Goal: Transaction & Acquisition: Book appointment/travel/reservation

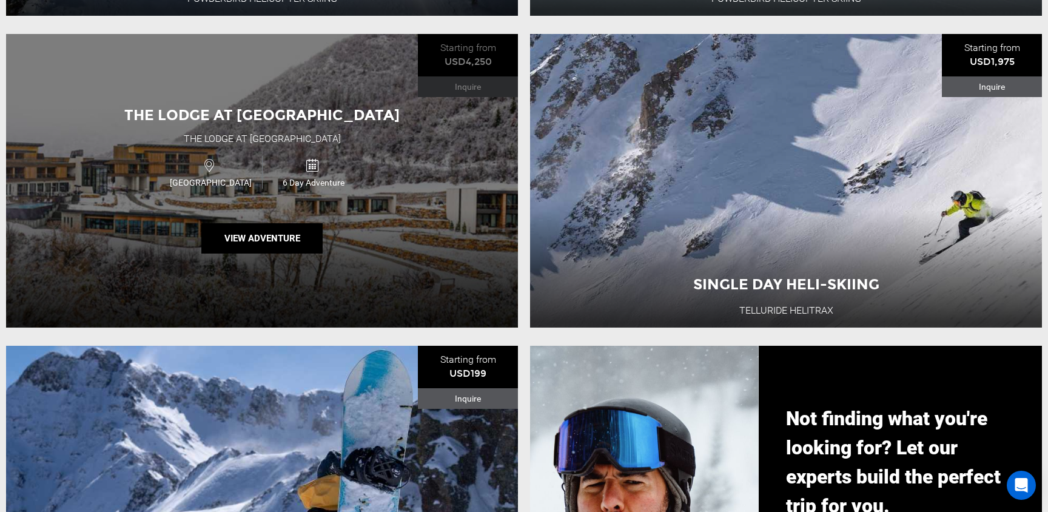
scroll to position [791, 0]
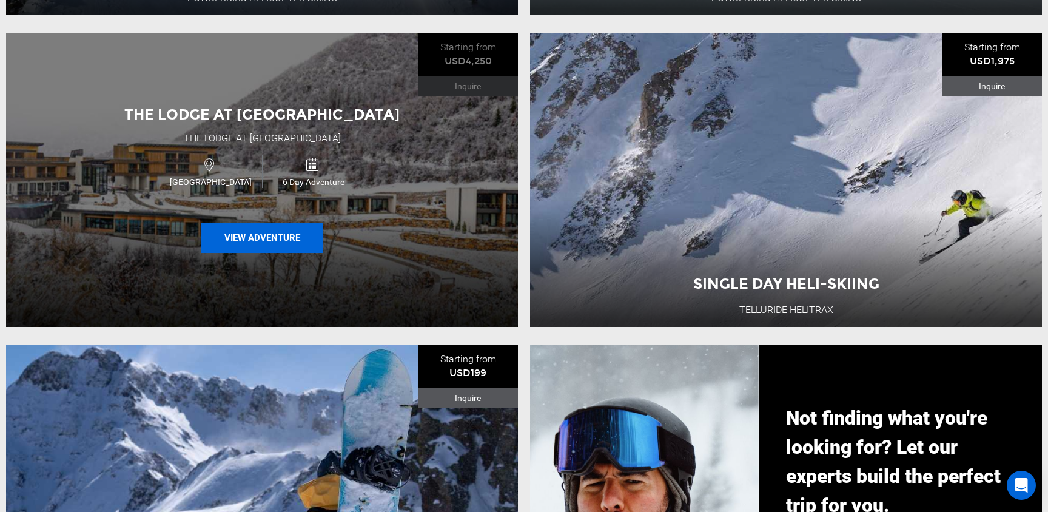
click at [280, 238] on button "View Adventure" at bounding box center [261, 238] width 121 height 30
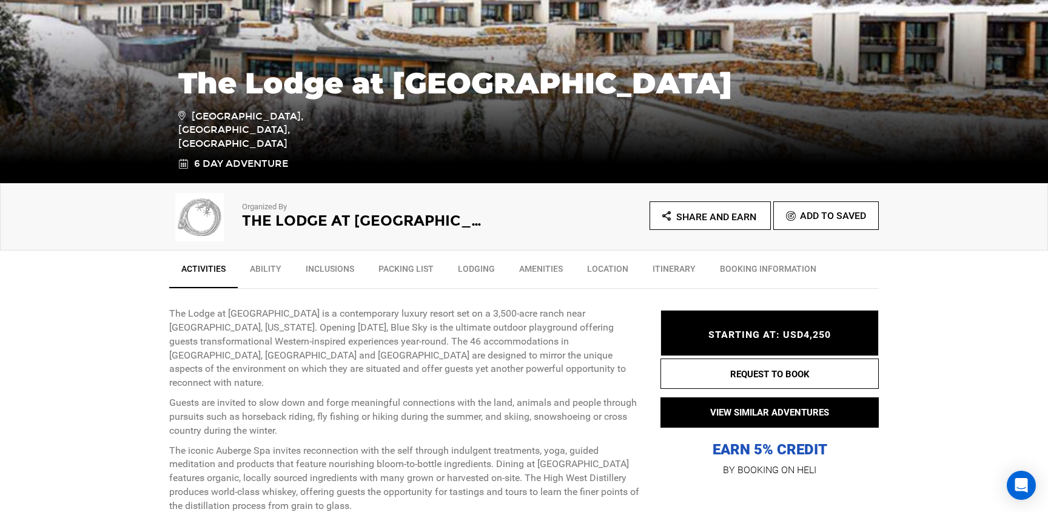
scroll to position [226, 0]
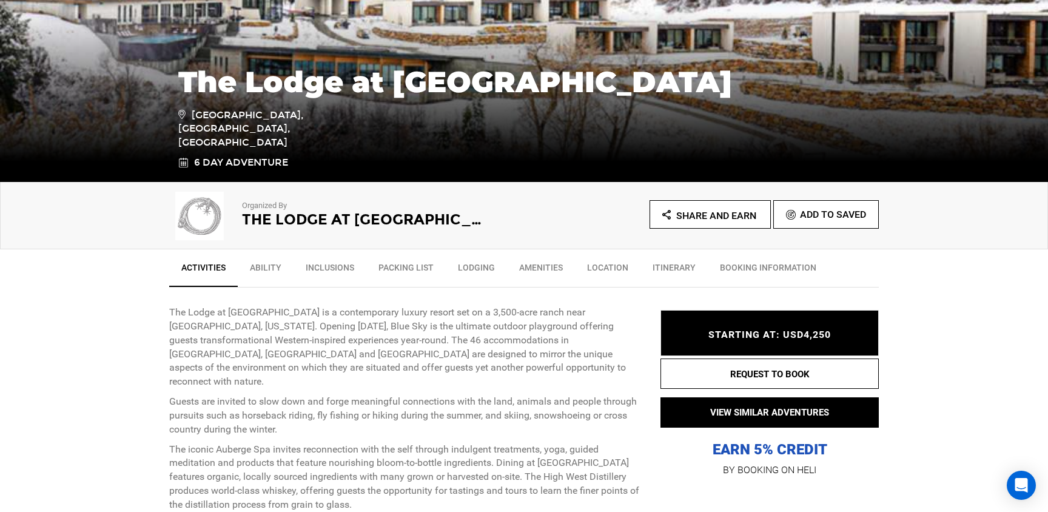
click at [256, 267] on link "Ability" at bounding box center [266, 270] width 56 height 30
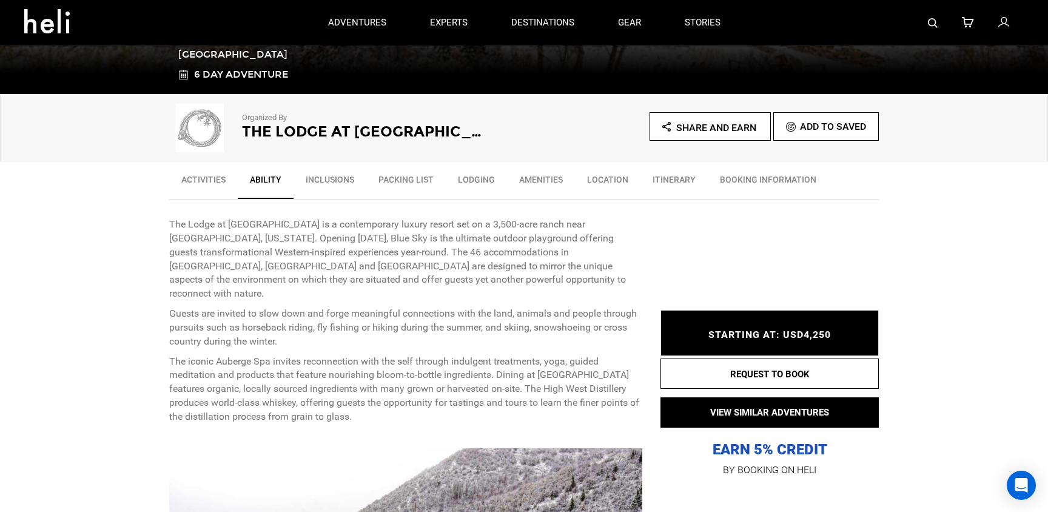
scroll to position [312, 0]
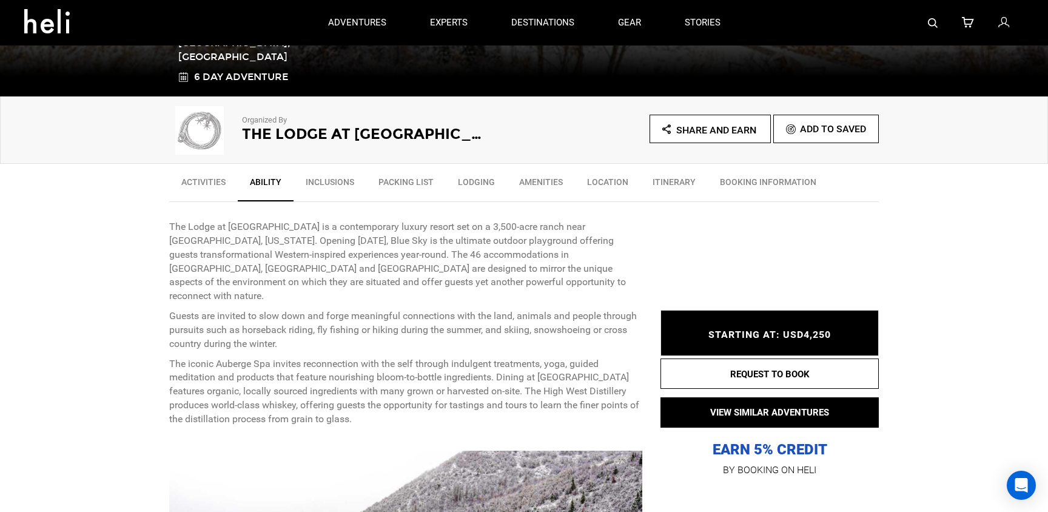
click at [337, 182] on link "Inclusions" at bounding box center [330, 185] width 73 height 30
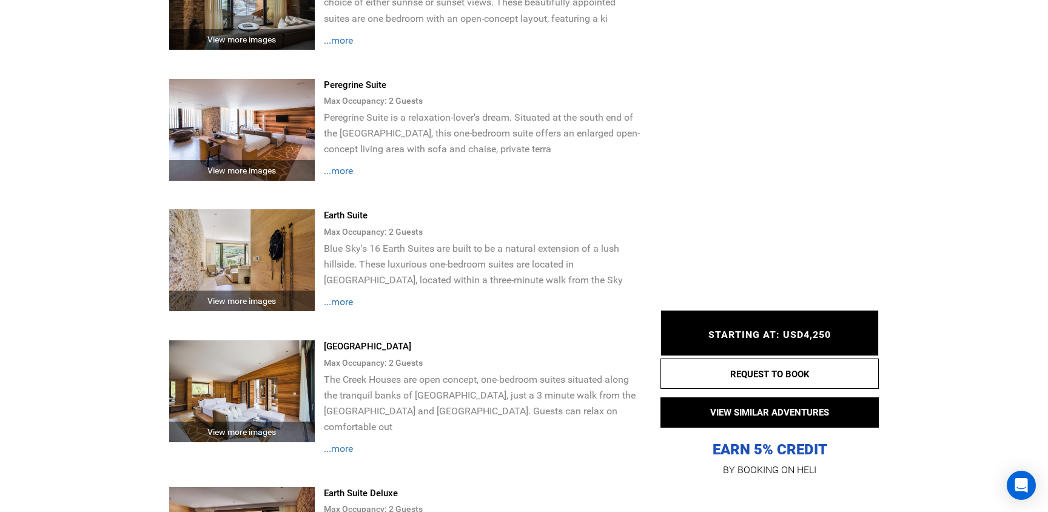
scroll to position [2631, 0]
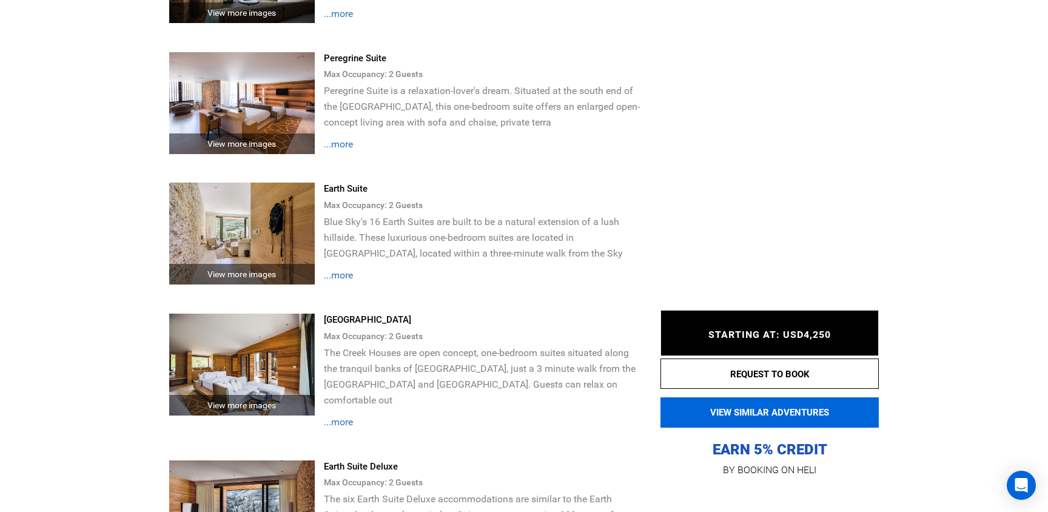
click at [736, 412] on button "VIEW SIMILAR ADVENTURES" at bounding box center [769, 412] width 218 height 30
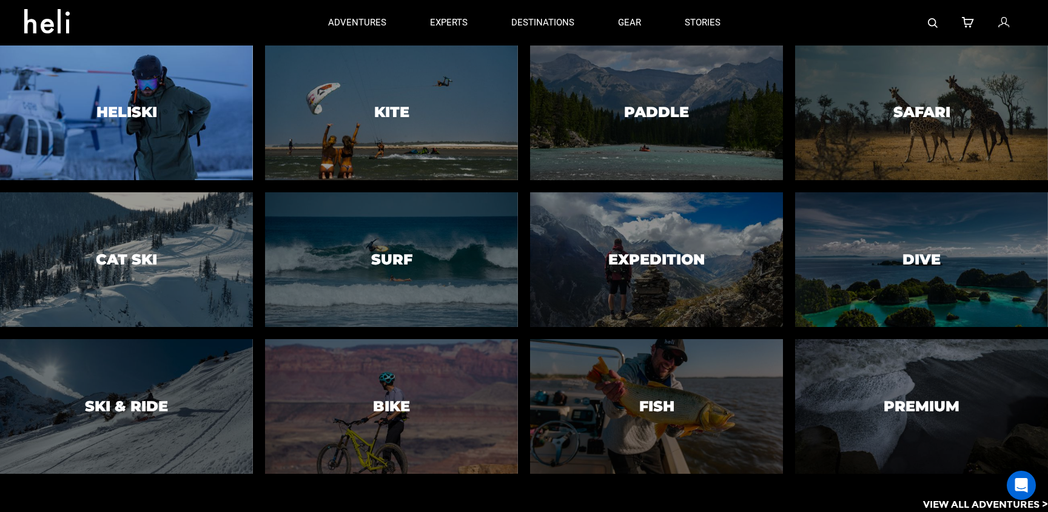
click at [181, 124] on div at bounding box center [127, 112] width 258 height 137
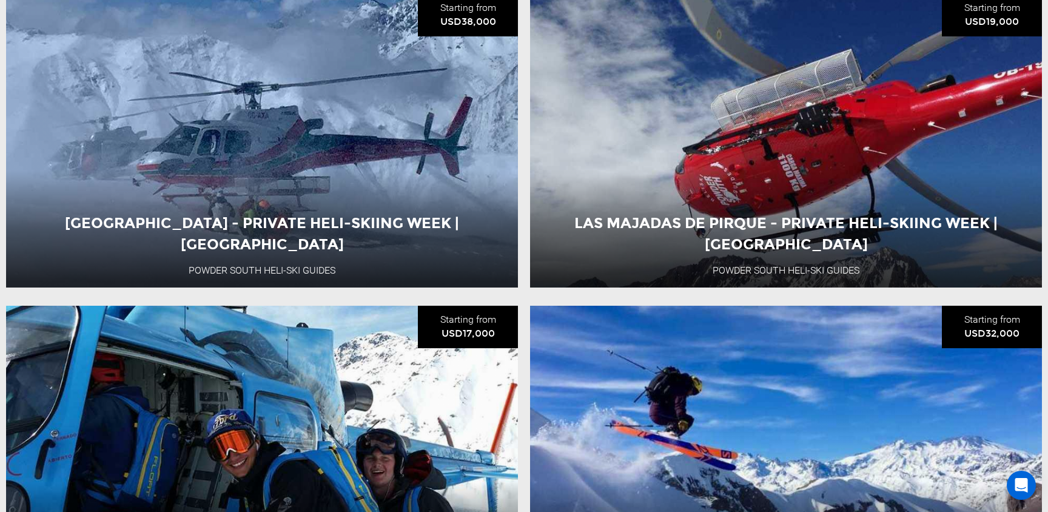
scroll to position [569, 0]
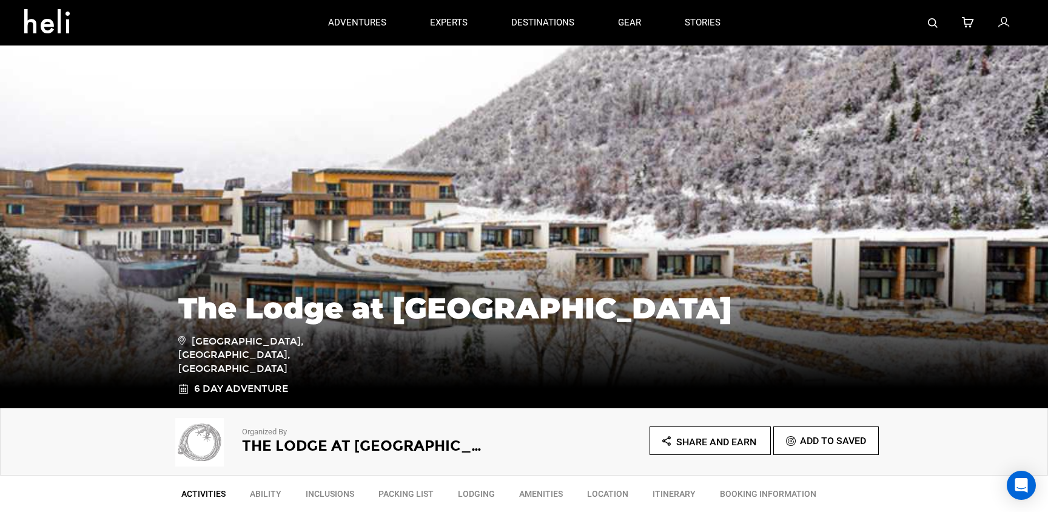
type input "Ski & Ride"
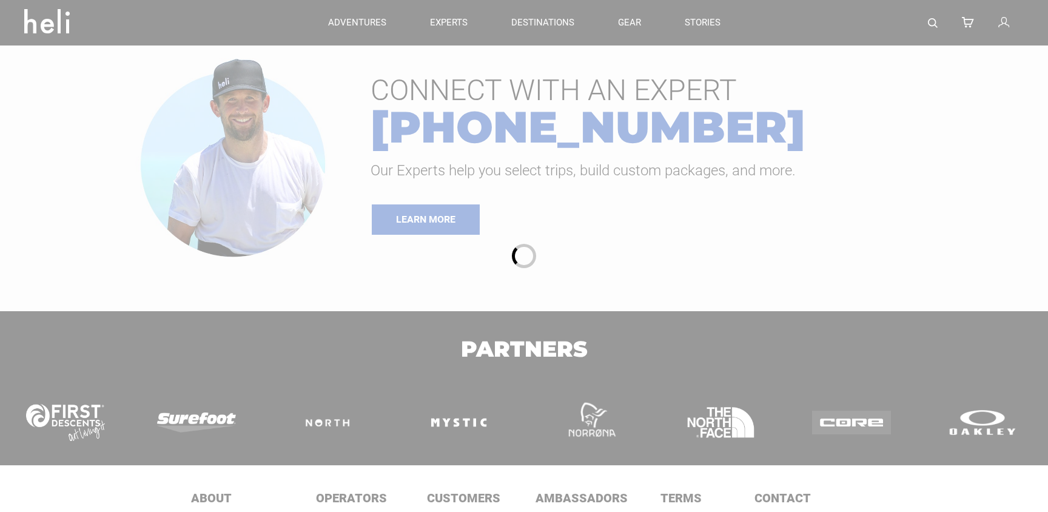
type input "Ski & Ride"
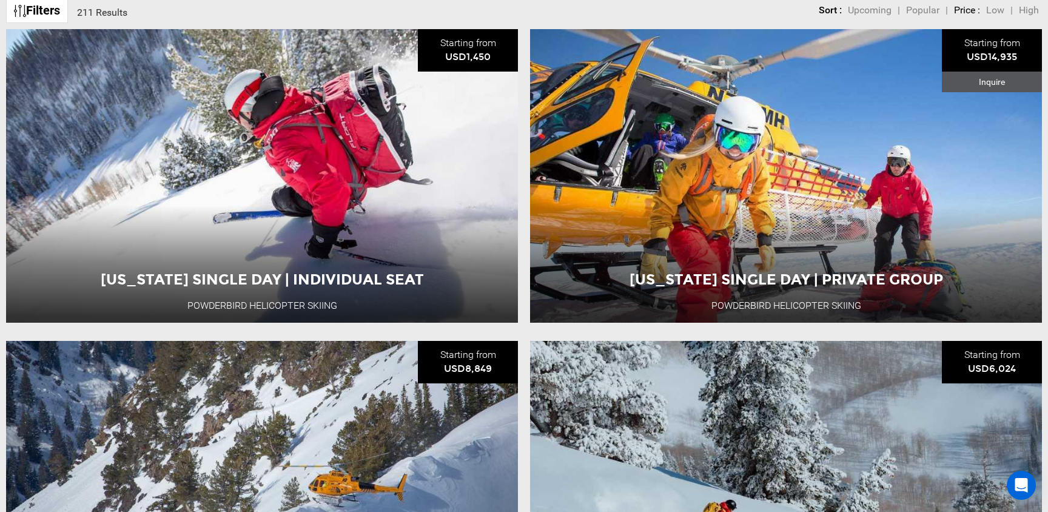
scroll to position [176, 0]
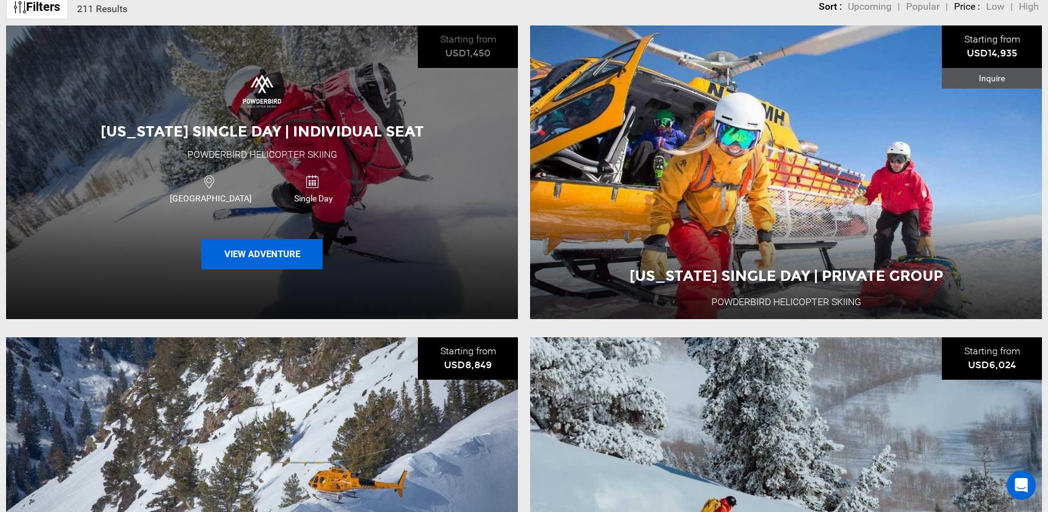
click at [274, 254] on button "View Adventure" at bounding box center [261, 254] width 121 height 30
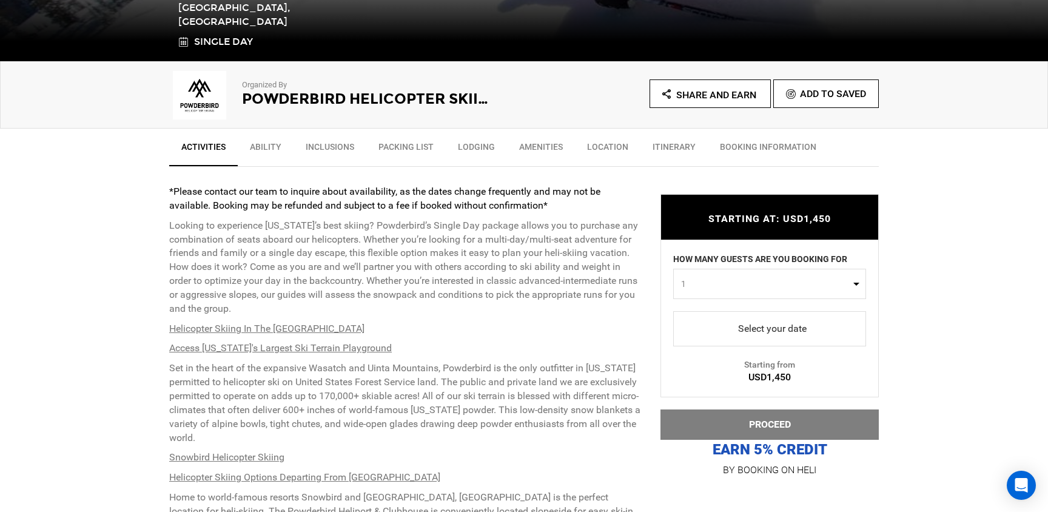
scroll to position [369, 0]
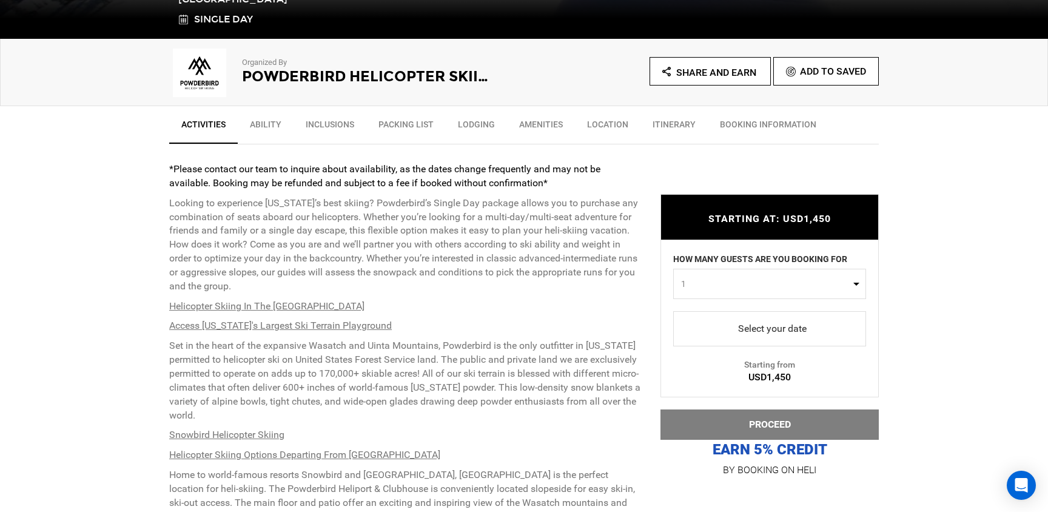
click at [856, 278] on button "1" at bounding box center [769, 284] width 193 height 30
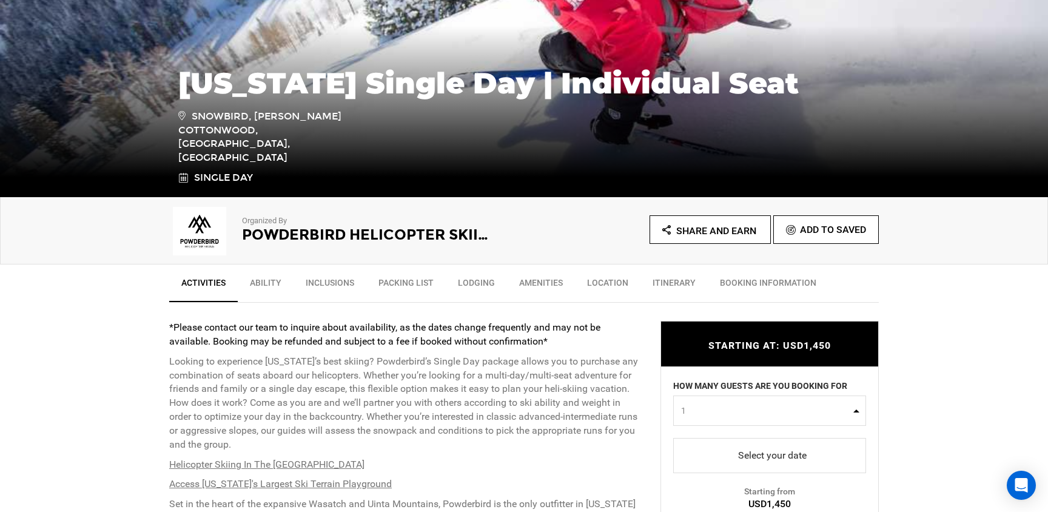
scroll to position [216, 0]
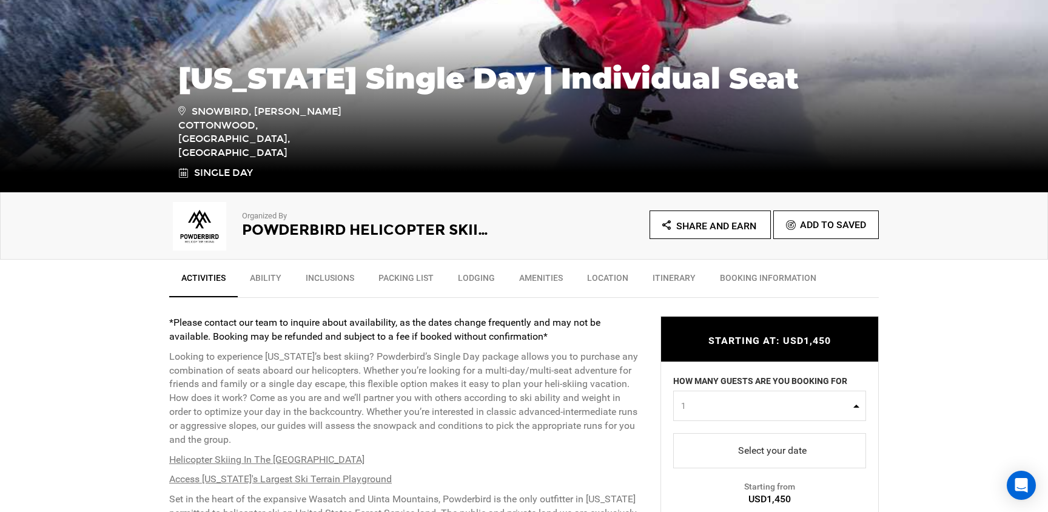
type input "Ski & Ride"
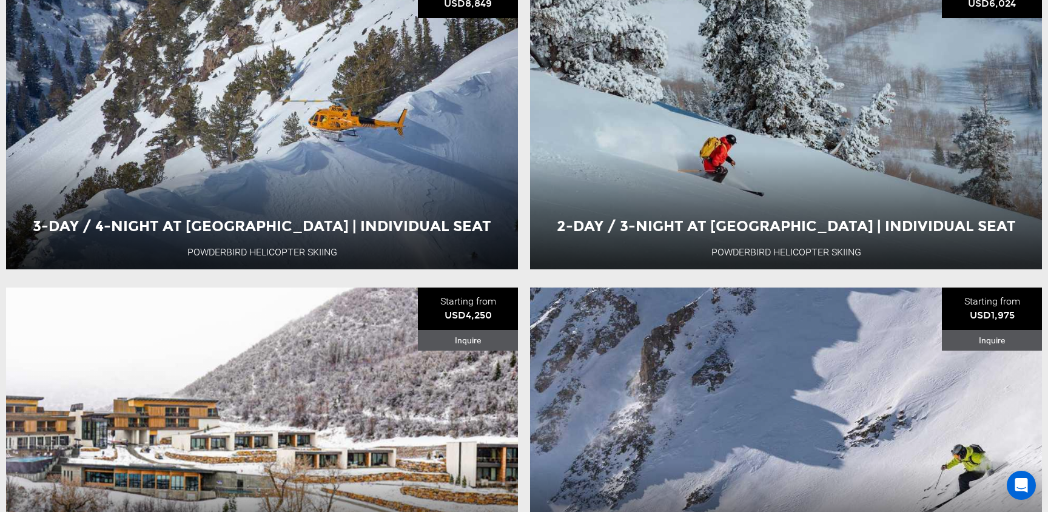
scroll to position [552, 0]
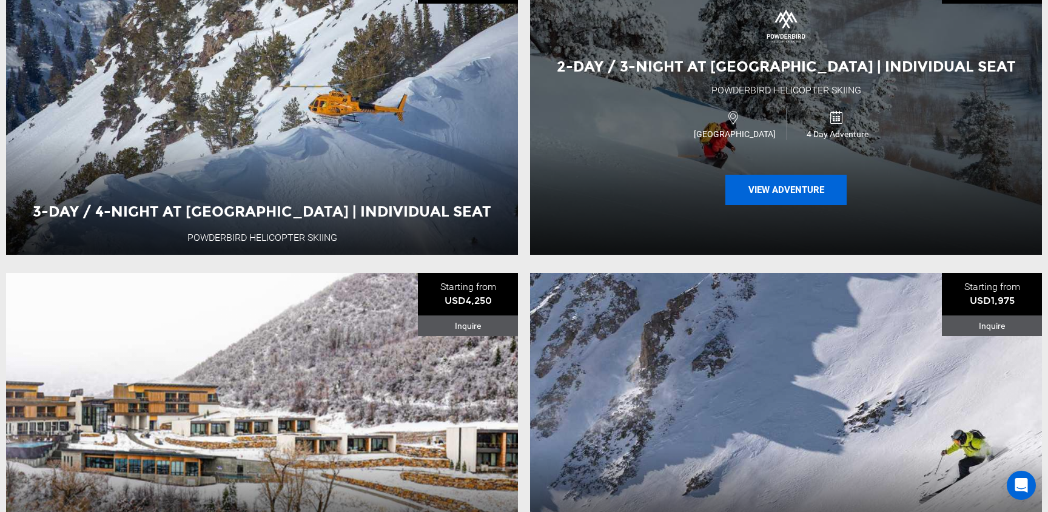
click at [774, 189] on button "View Adventure" at bounding box center [785, 190] width 121 height 30
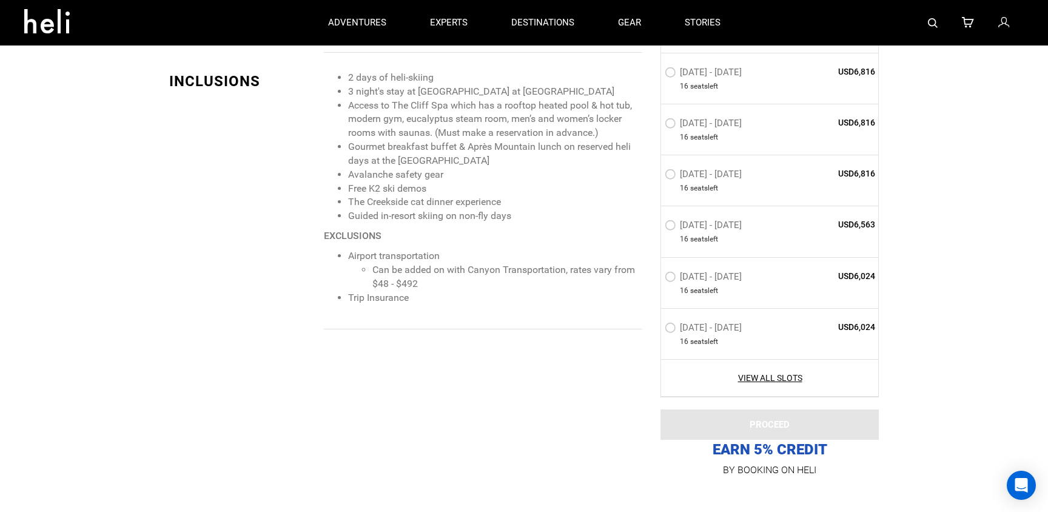
scroll to position [1285, 0]
